Goal: Task Accomplishment & Management: Complete application form

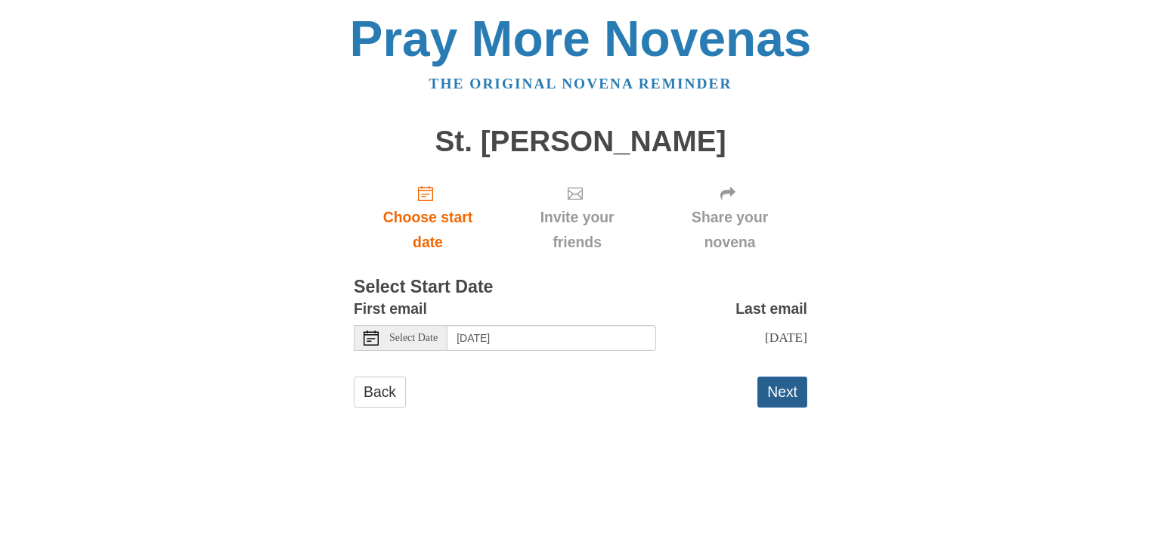
click at [779, 385] on button "Next" at bounding box center [782, 391] width 50 height 31
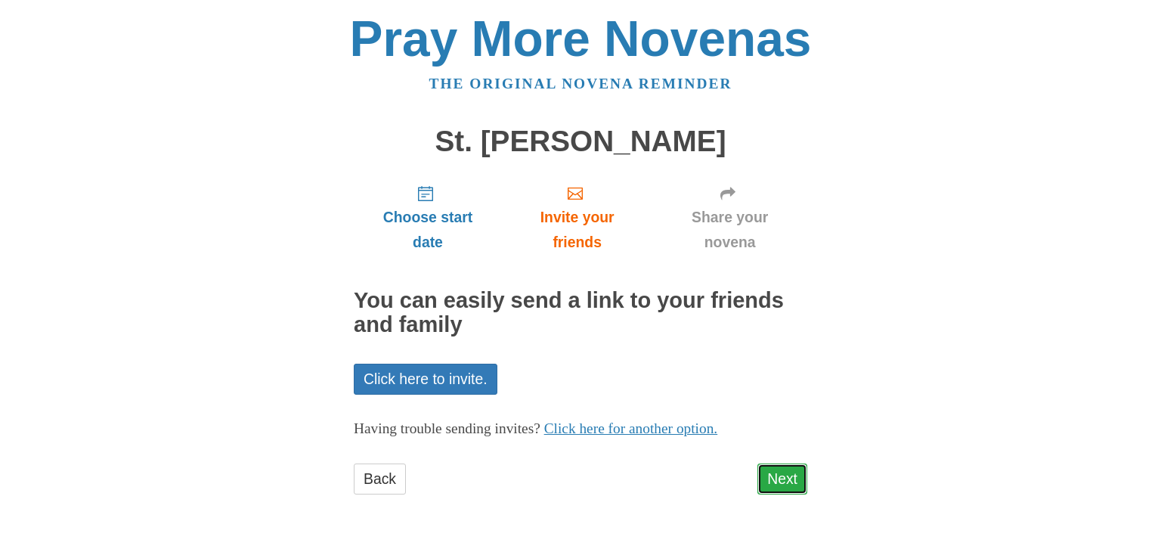
click at [775, 487] on link "Next" at bounding box center [782, 478] width 50 height 31
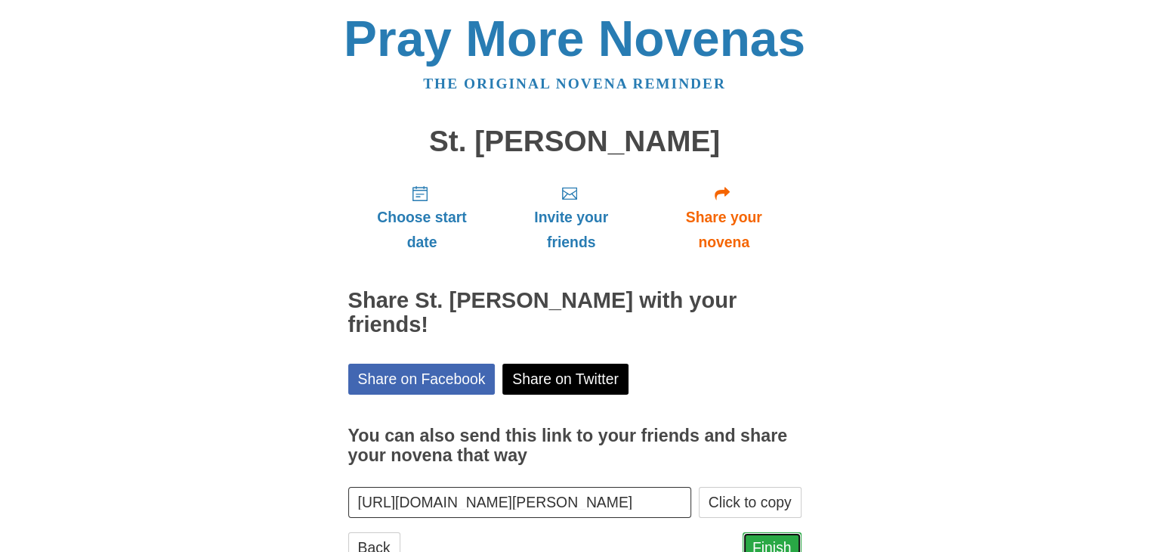
click at [786, 538] on link "Finish" at bounding box center [772, 547] width 59 height 31
